Goal: Use online tool/utility: Use online tool/utility

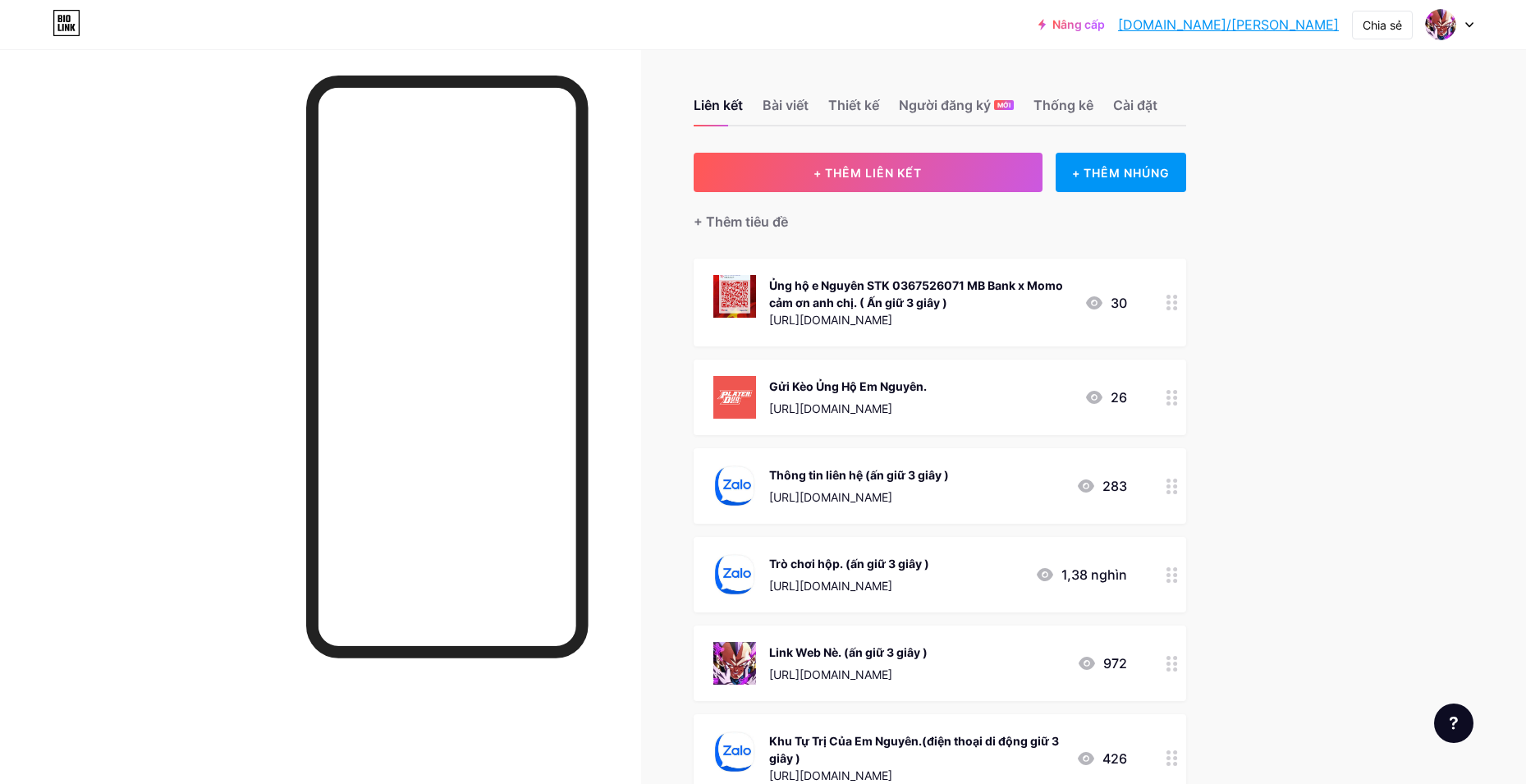
click at [1171, 665] on icon at bounding box center [1172, 662] width 12 height 16
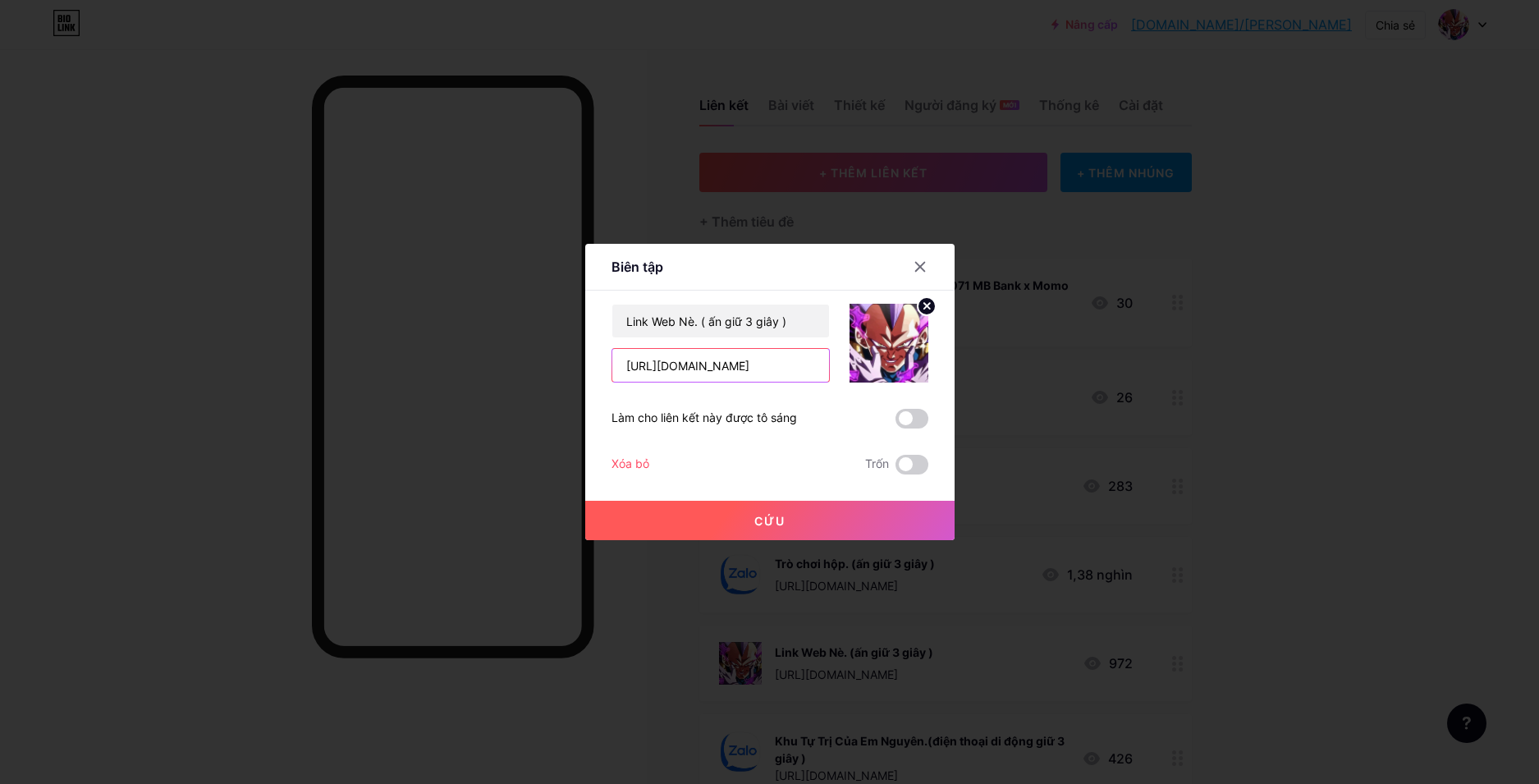
click at [682, 373] on input "[URL][DOMAIN_NAME]" at bounding box center [720, 366] width 217 height 33
type input "[URL][DOMAIN_NAME]"
click at [1471, 439] on div at bounding box center [770, 392] width 1539 height 784
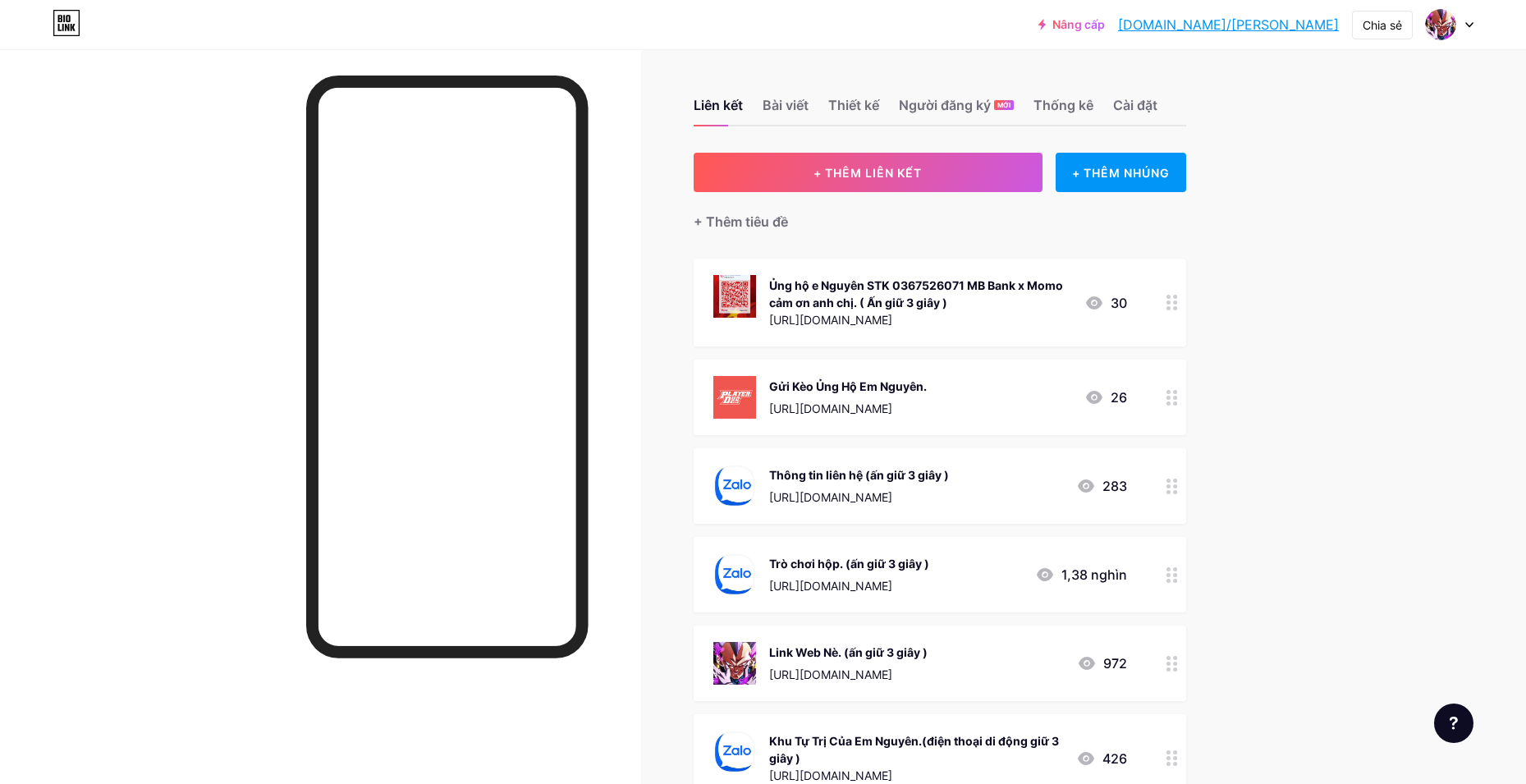
click at [1169, 655] on div at bounding box center [1172, 662] width 28 height 76
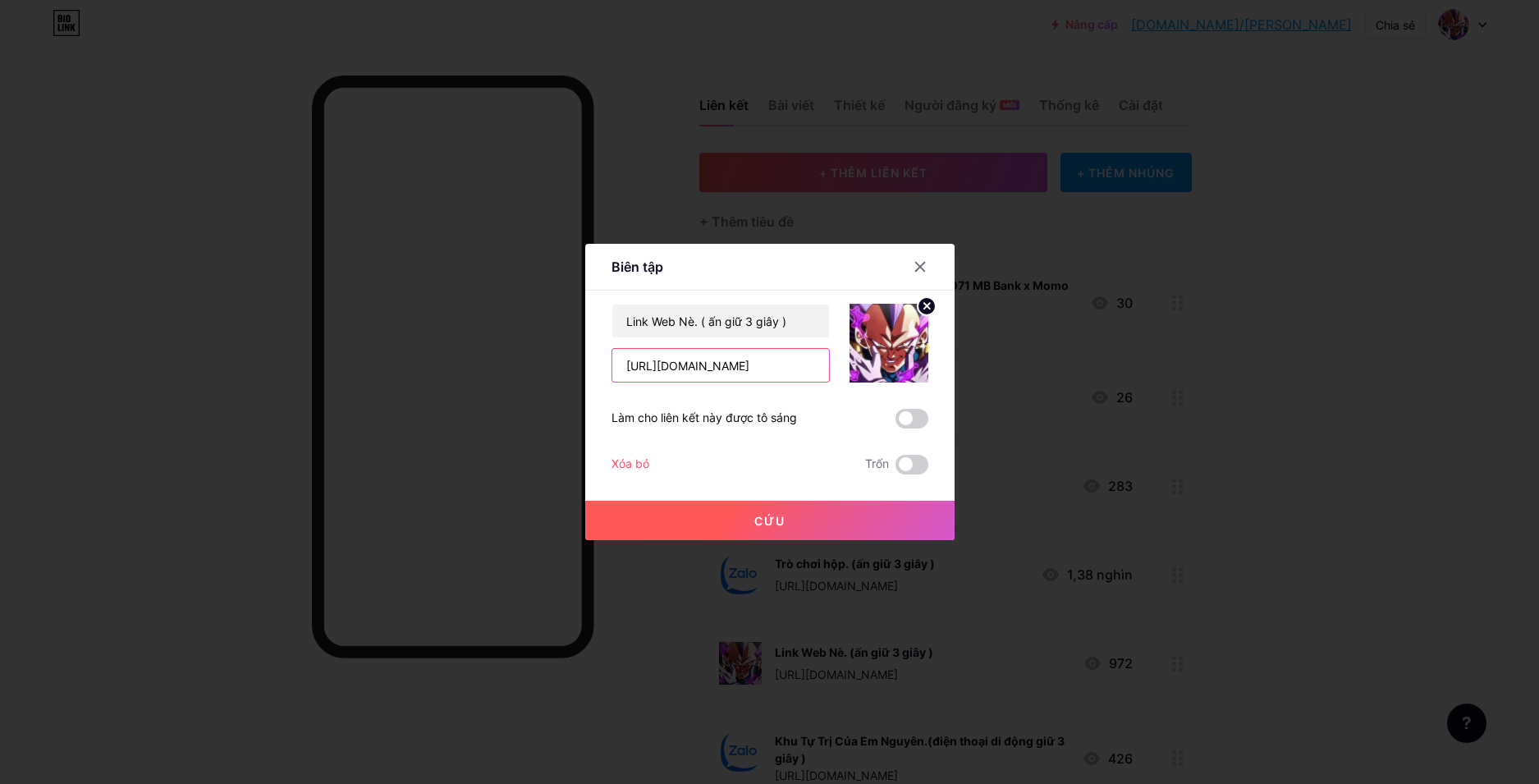
click at [692, 357] on input "[URL][DOMAIN_NAME]" at bounding box center [720, 366] width 217 height 33
type input "[URL][DOMAIN_NAME]"
click at [816, 512] on button "Cứu" at bounding box center [770, 520] width 369 height 39
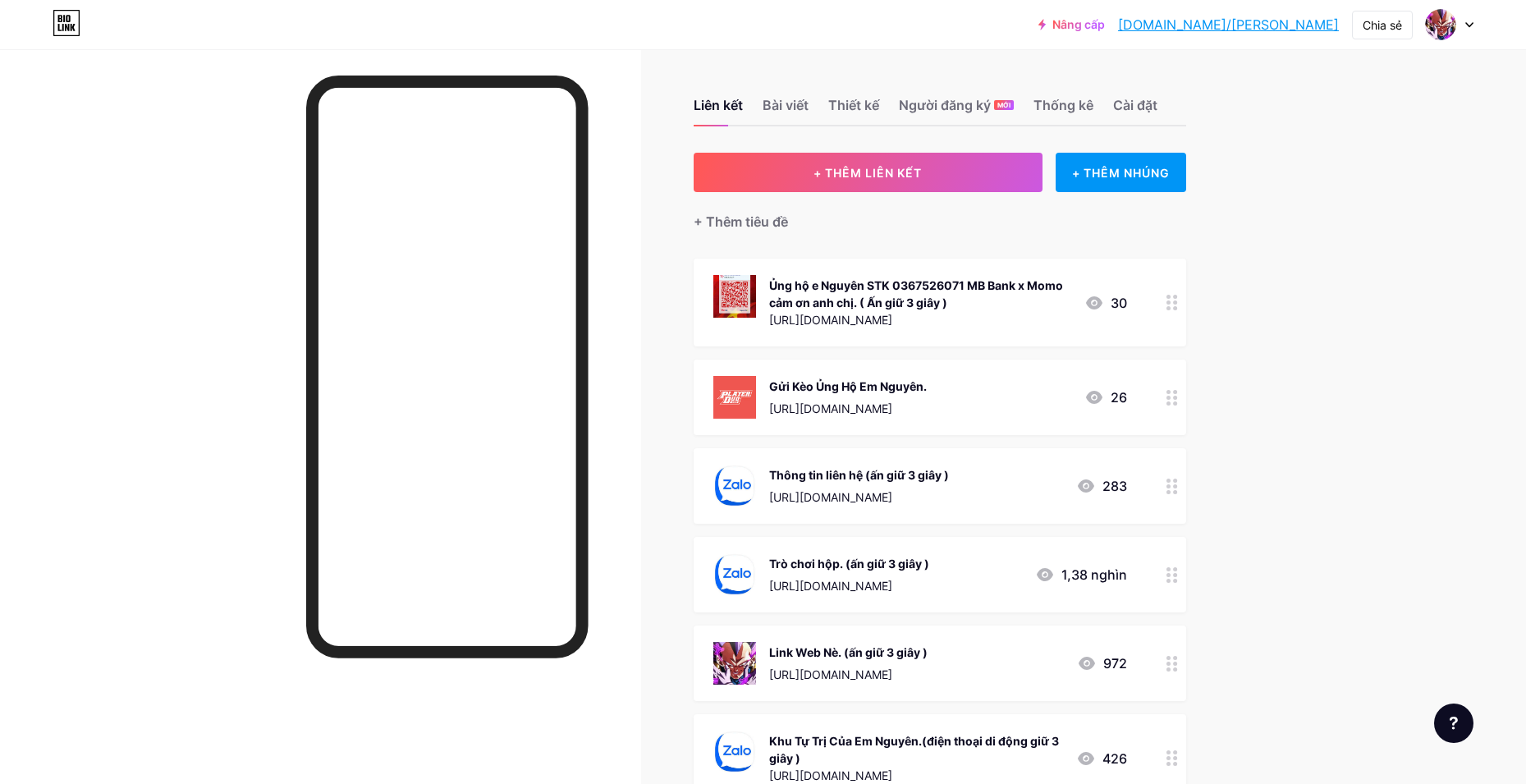
click at [1178, 575] on circle at bounding box center [1175, 575] width 4 height 4
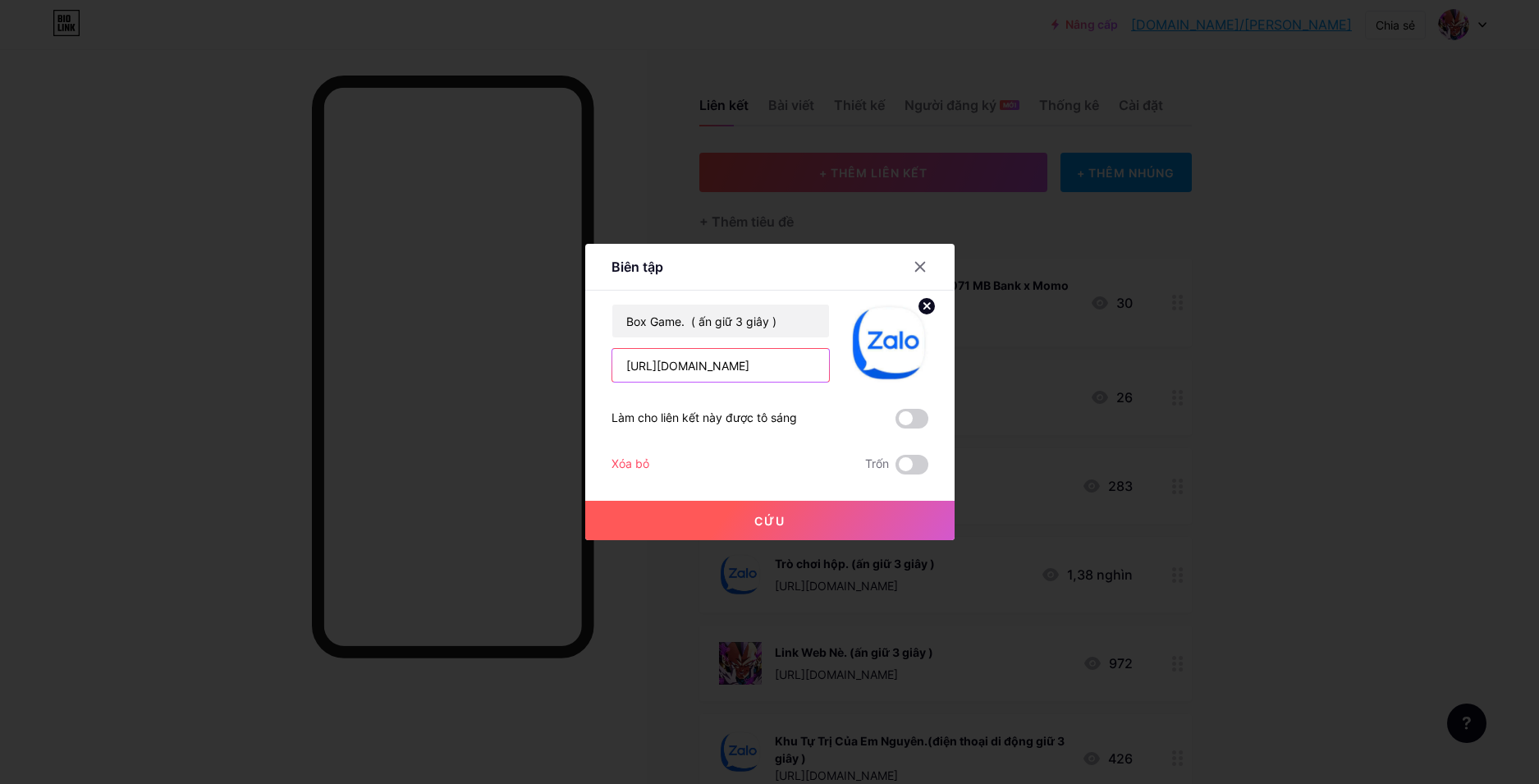
click at [722, 370] on input "[URL][DOMAIN_NAME]" at bounding box center [720, 366] width 217 height 33
paste input "pgpca27"
type input "[URL][DOMAIN_NAME]"
click at [734, 535] on button "Cứu" at bounding box center [770, 520] width 369 height 39
